Goal: Information Seeking & Learning: Learn about a topic

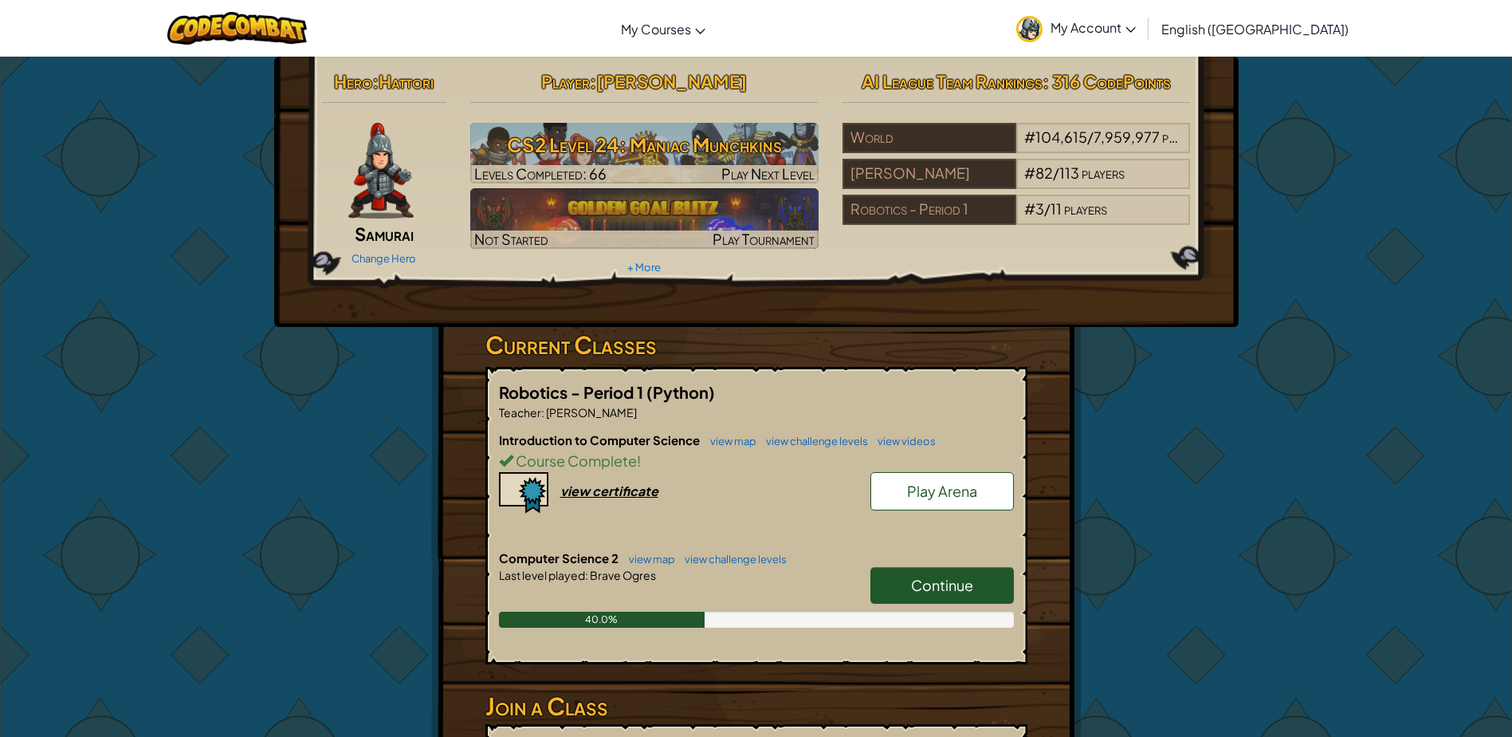
click at [954, 596] on link "Continue" at bounding box center [942, 585] width 143 height 37
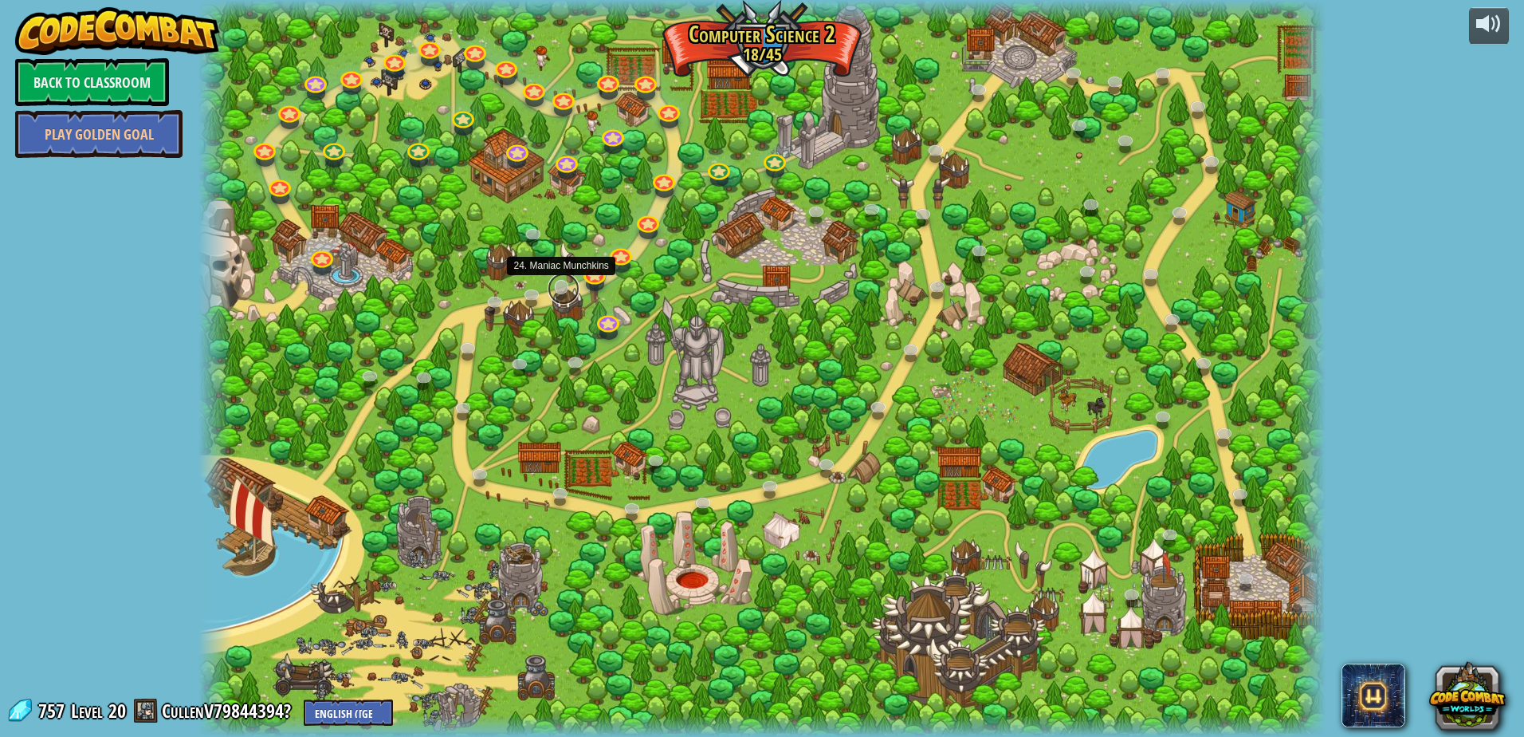
click at [556, 289] on link at bounding box center [564, 289] width 32 height 32
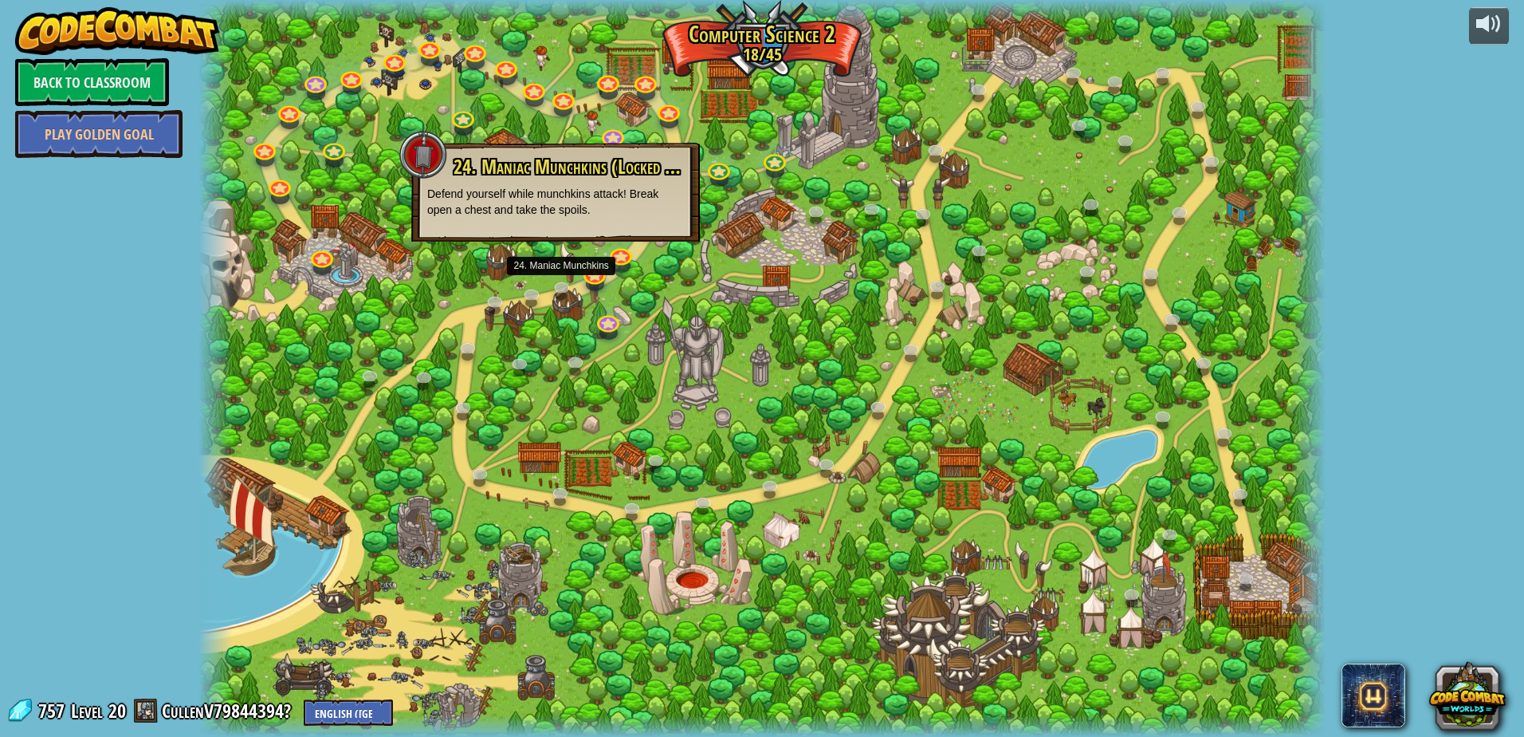
click at [560, 367] on div at bounding box center [761, 368] width 1127 height 737
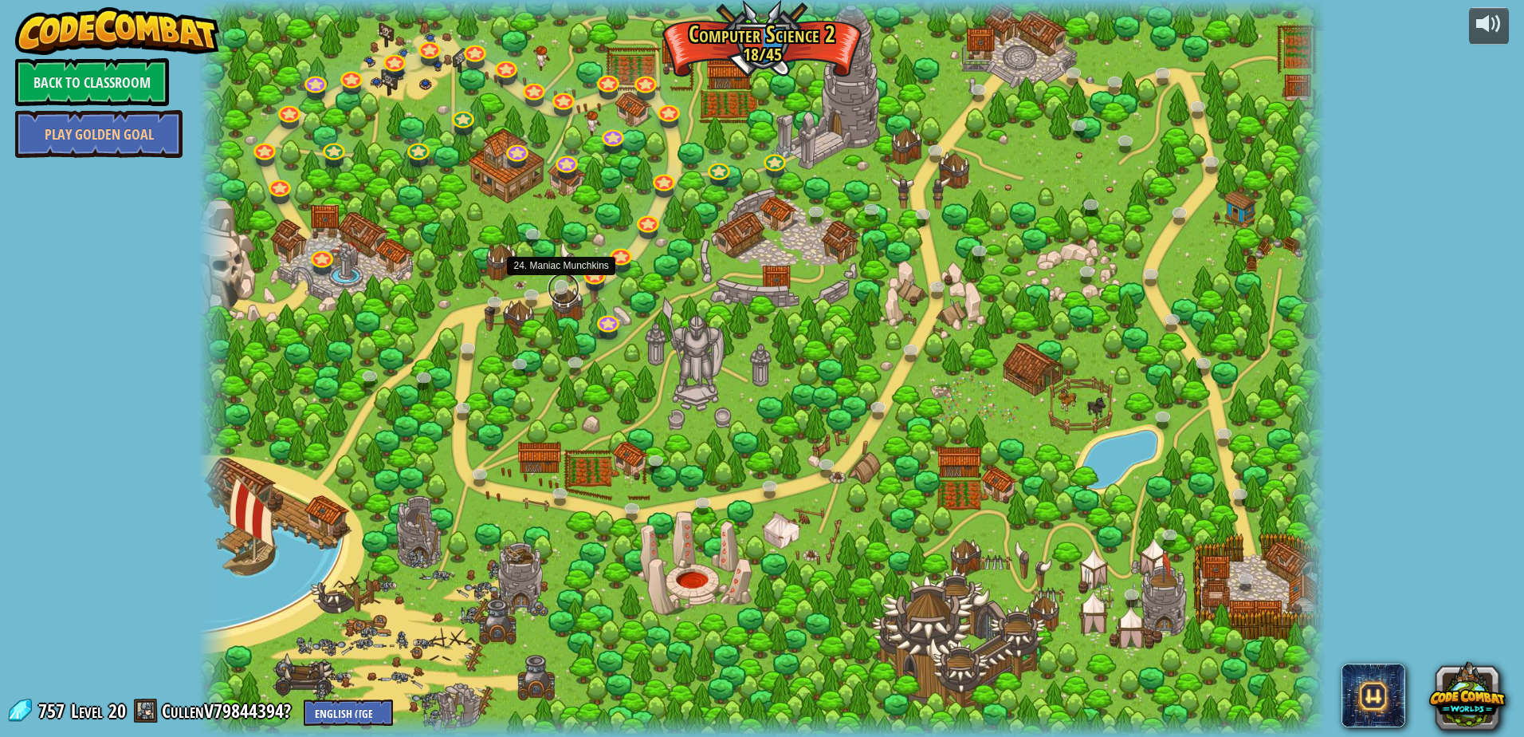
click at [563, 293] on link at bounding box center [564, 289] width 32 height 32
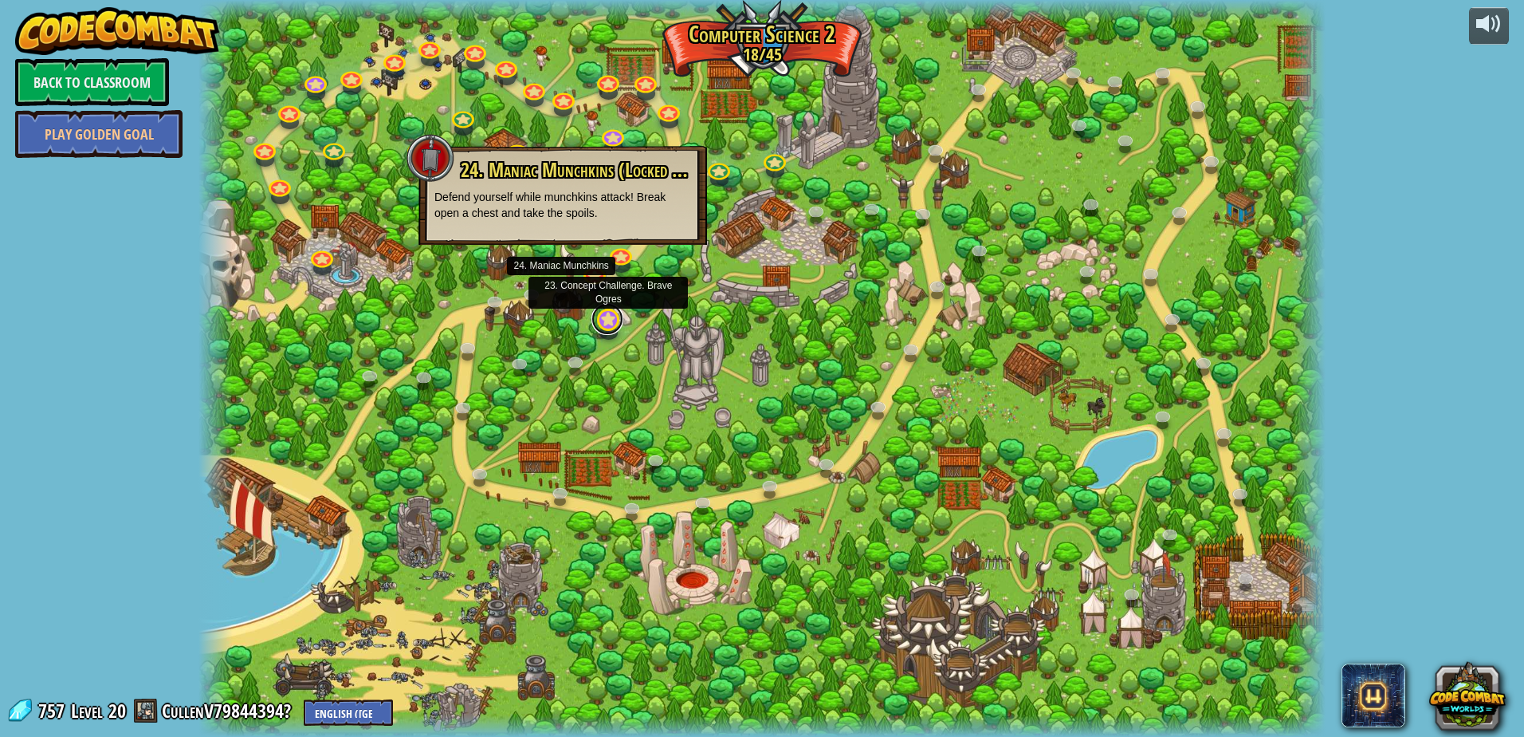
click at [602, 319] on link at bounding box center [608, 319] width 32 height 32
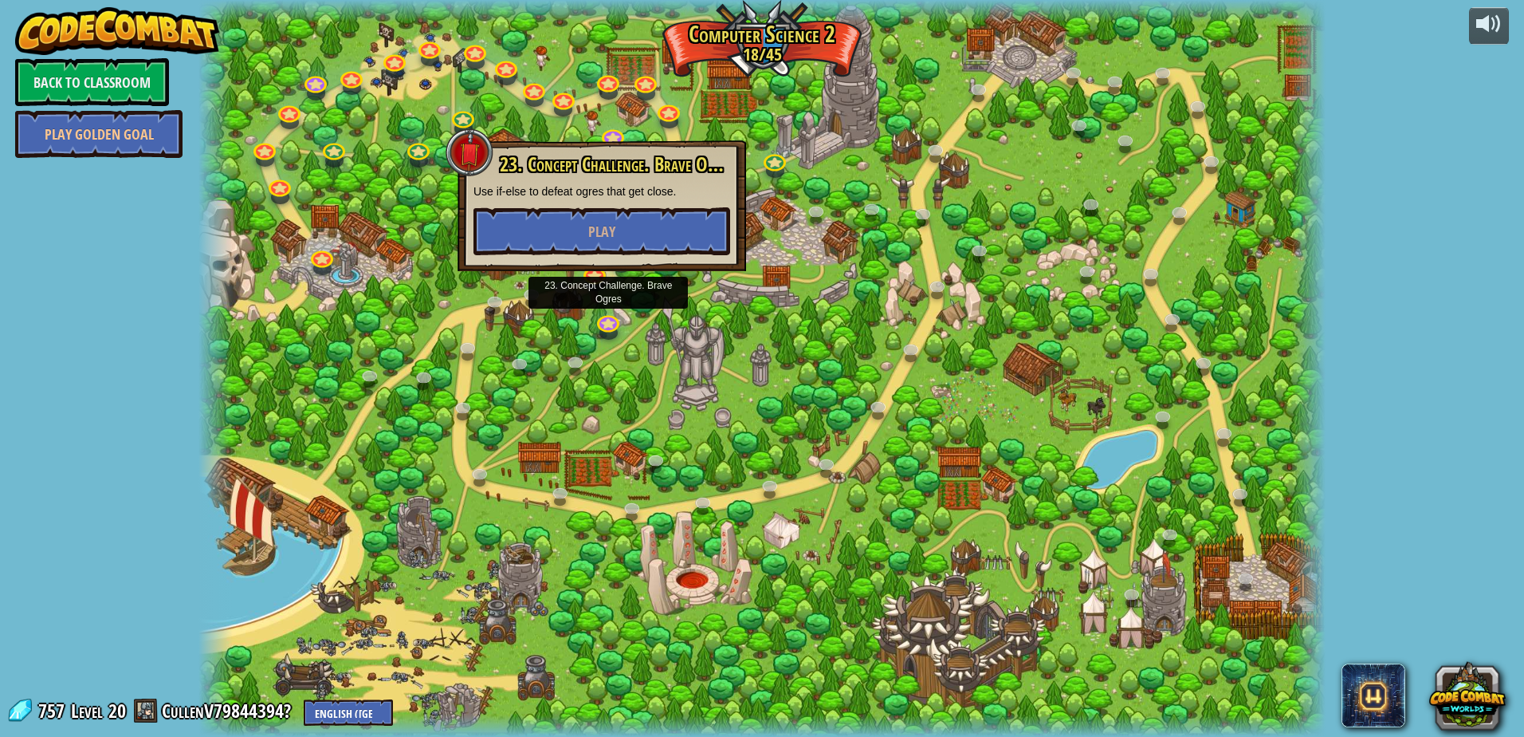
click at [395, 177] on div at bounding box center [761, 368] width 1127 height 737
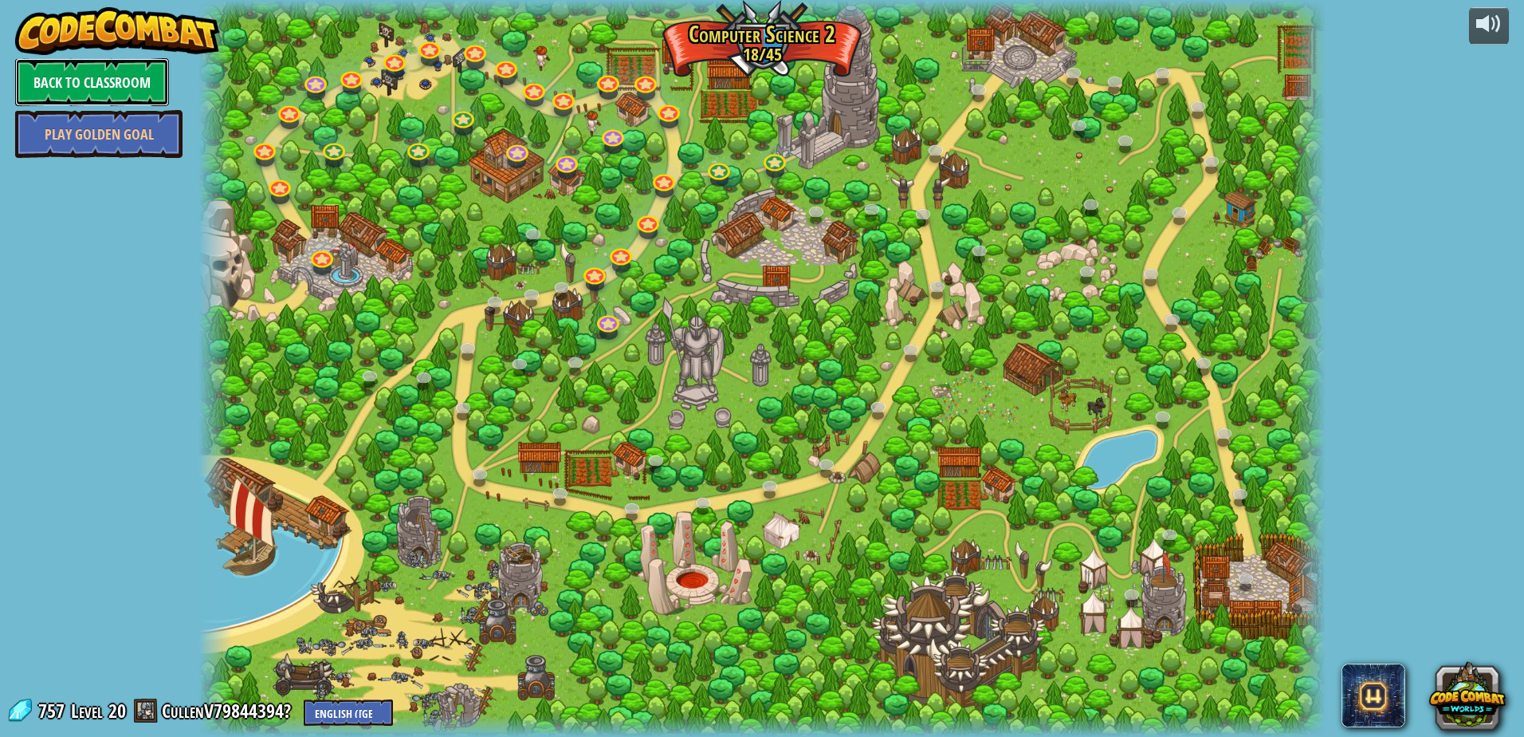
click at [136, 66] on link "Back to Classroom" at bounding box center [92, 82] width 154 height 48
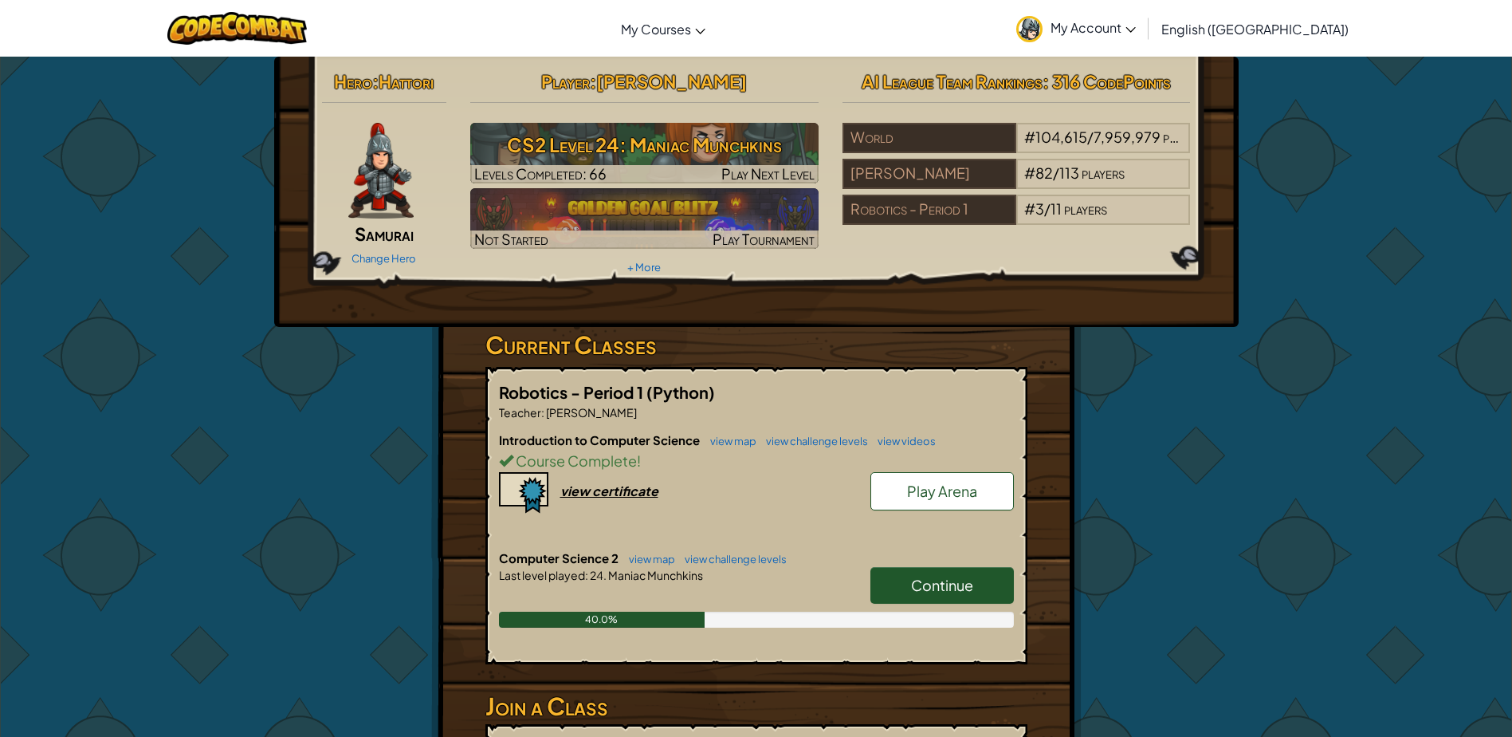
click at [969, 583] on span "Continue" at bounding box center [942, 585] width 62 height 18
